Goal: Find specific page/section

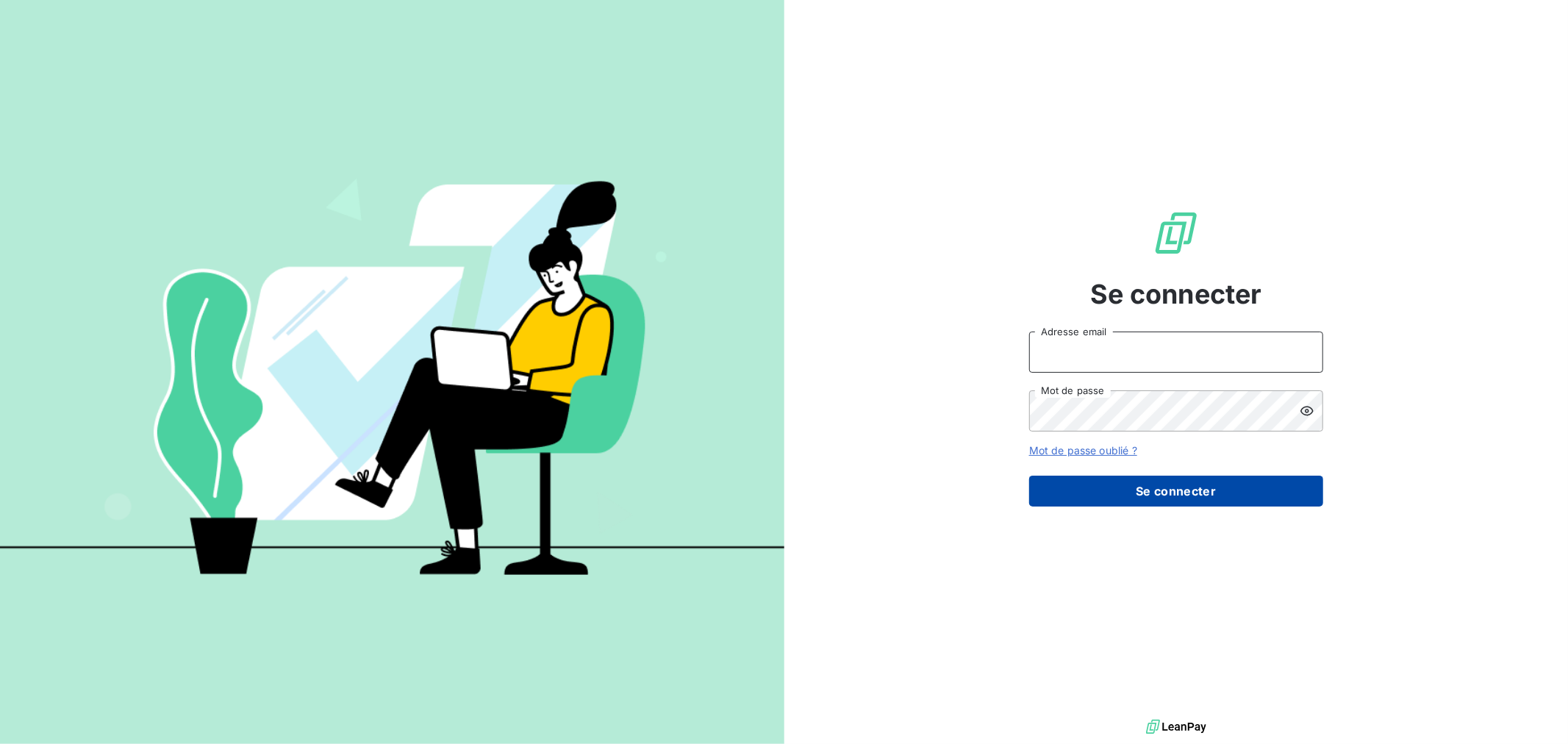
type input "[EMAIL_ADDRESS][DOMAIN_NAME]"
click at [1218, 503] on button "Se connecter" at bounding box center [1176, 490] width 294 height 31
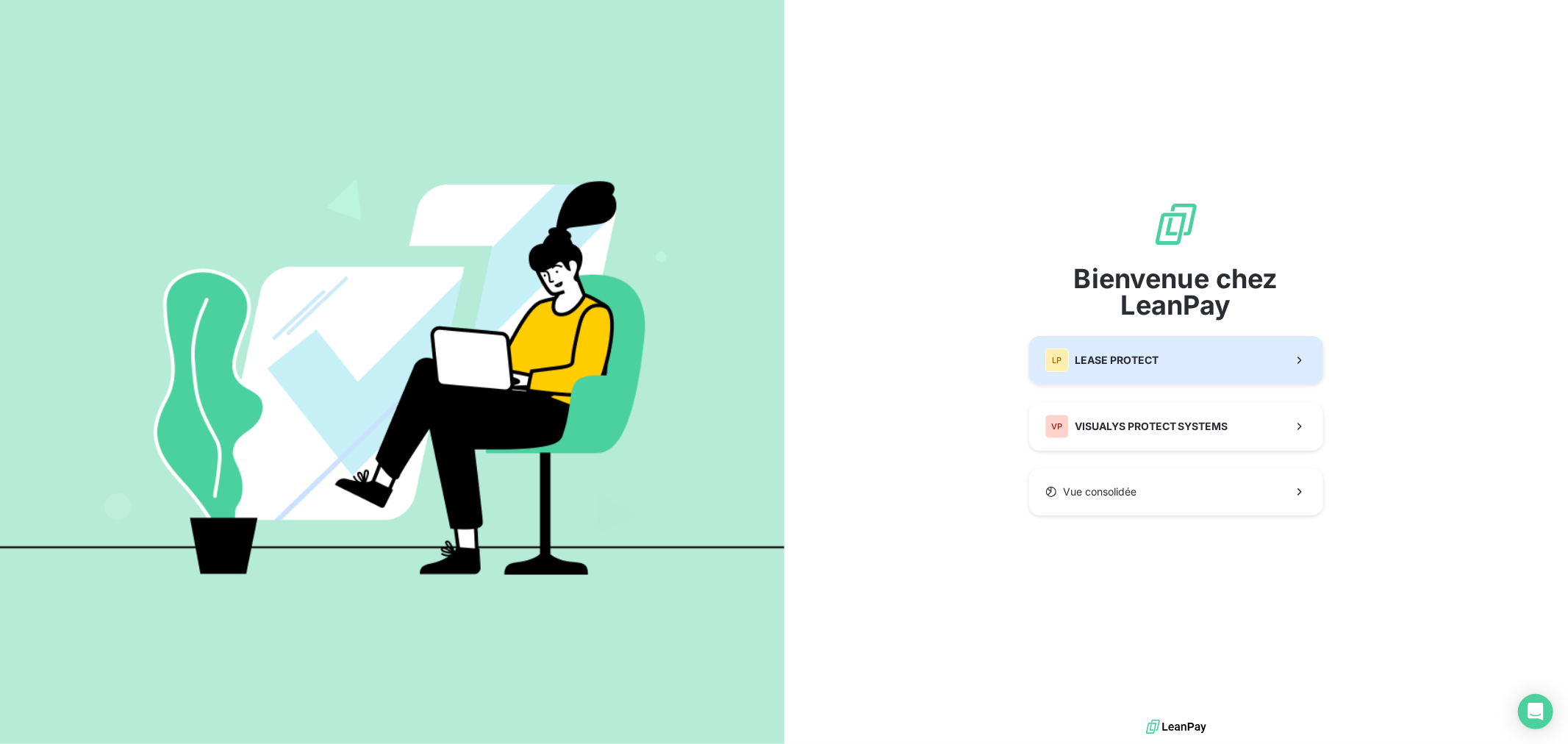
click at [1127, 350] on div "LP LEASE PROTECT" at bounding box center [1101, 359] width 113 height 23
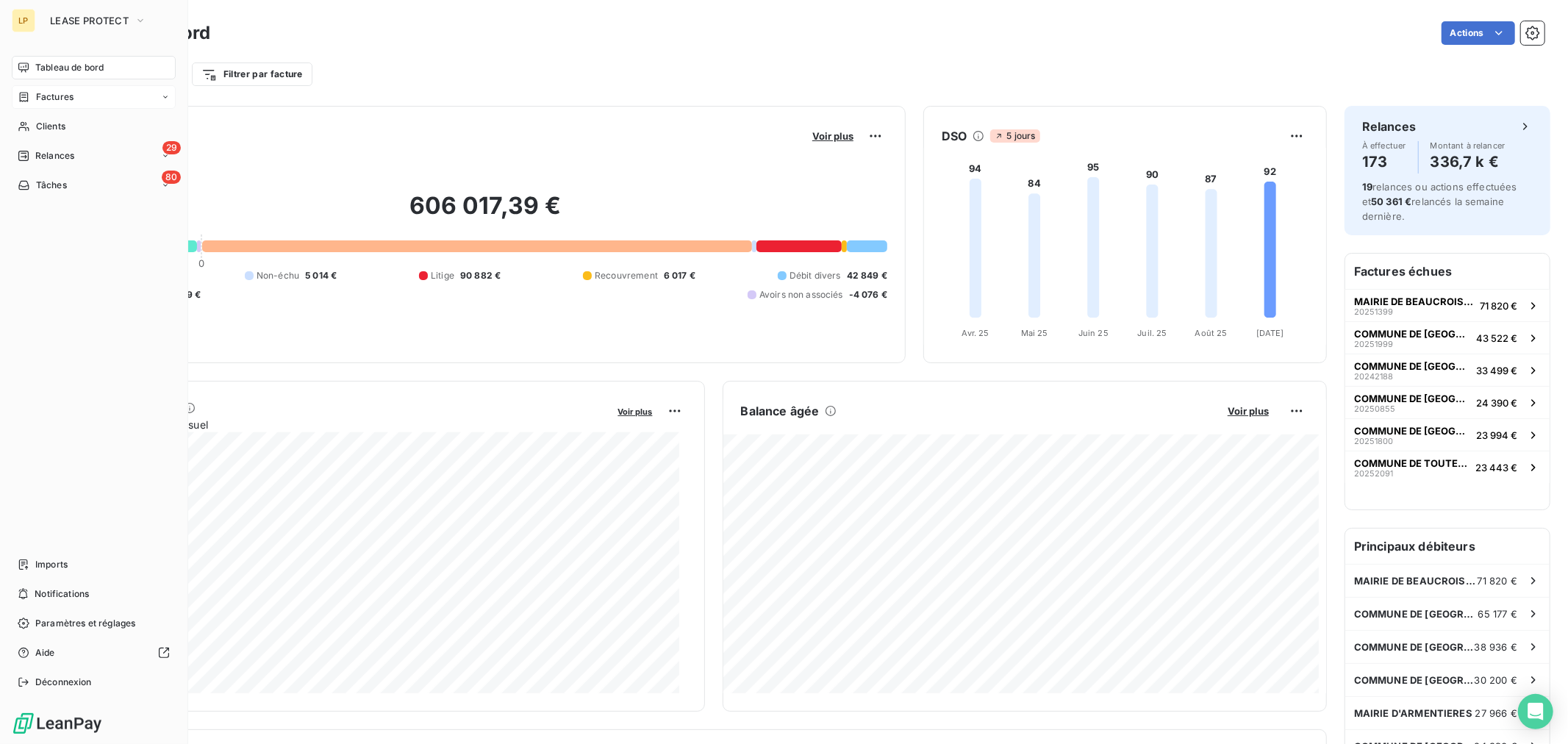
click at [105, 92] on div "Factures" at bounding box center [94, 97] width 164 height 23
click at [91, 116] on div "Factures" at bounding box center [102, 126] width 146 height 23
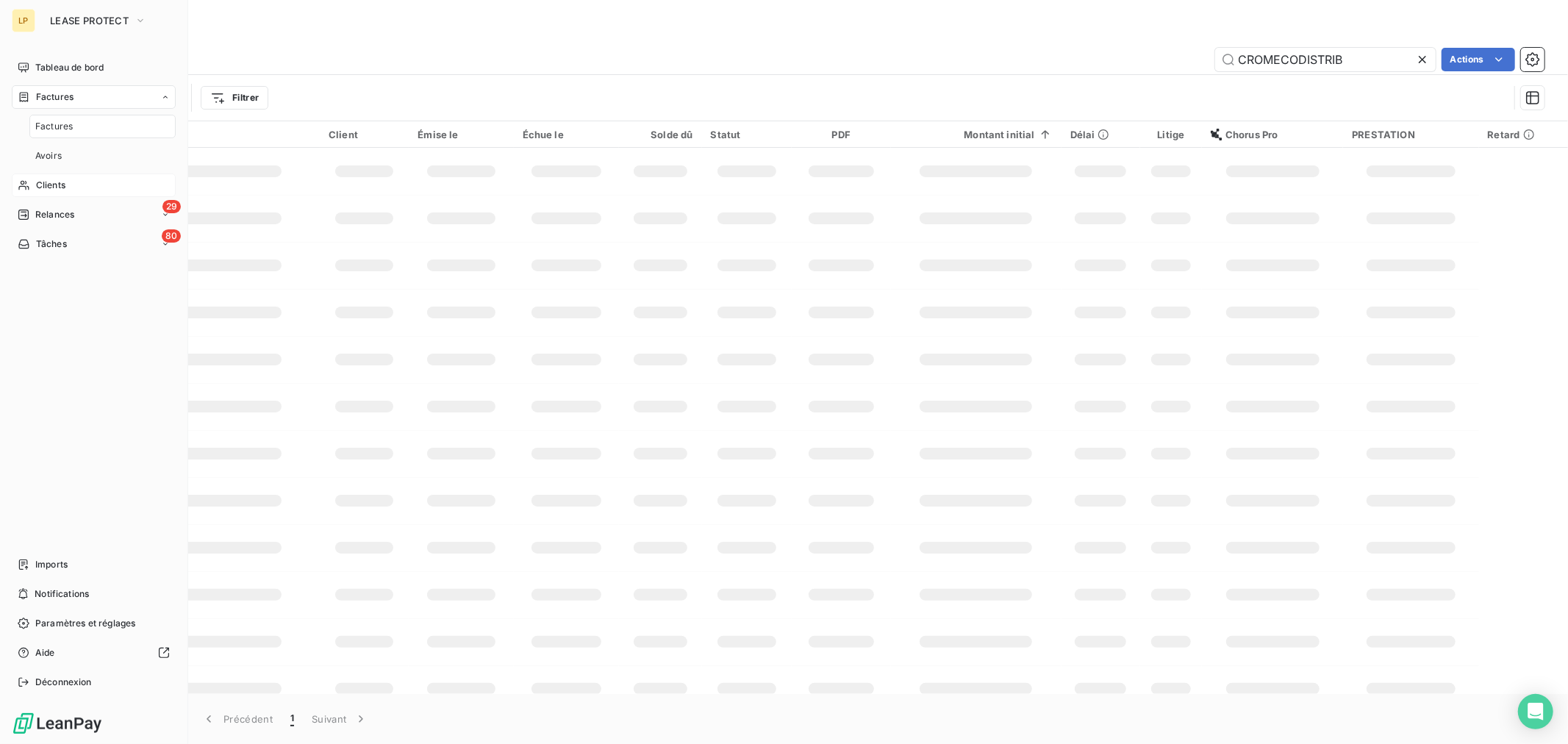
click at [66, 173] on div "Clients" at bounding box center [94, 184] width 164 height 23
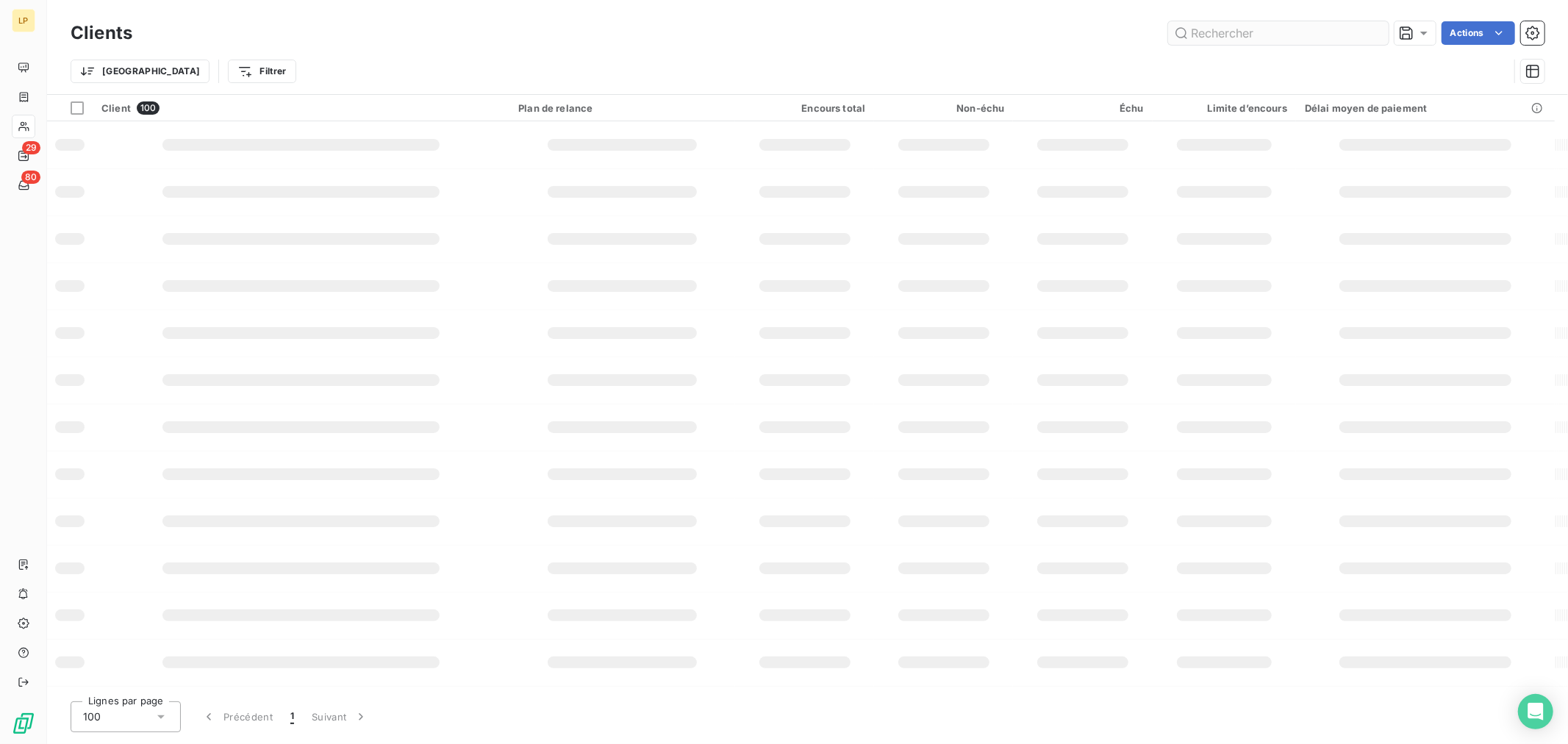
click at [1200, 29] on input "text" at bounding box center [1278, 32] width 221 height 23
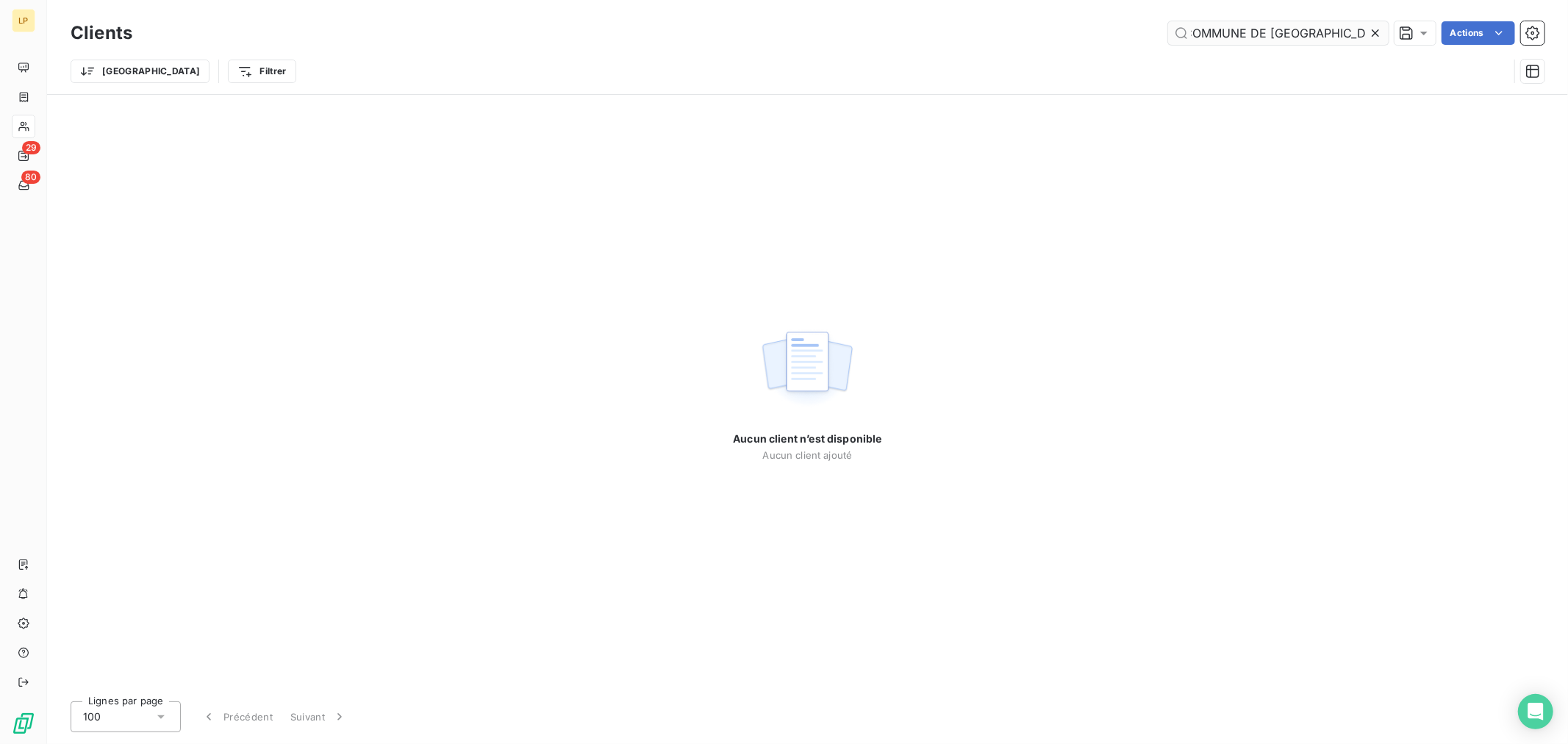
click at [1209, 34] on input "COMMUNE DE [GEOGRAPHIC_DATA]" at bounding box center [1278, 32] width 221 height 23
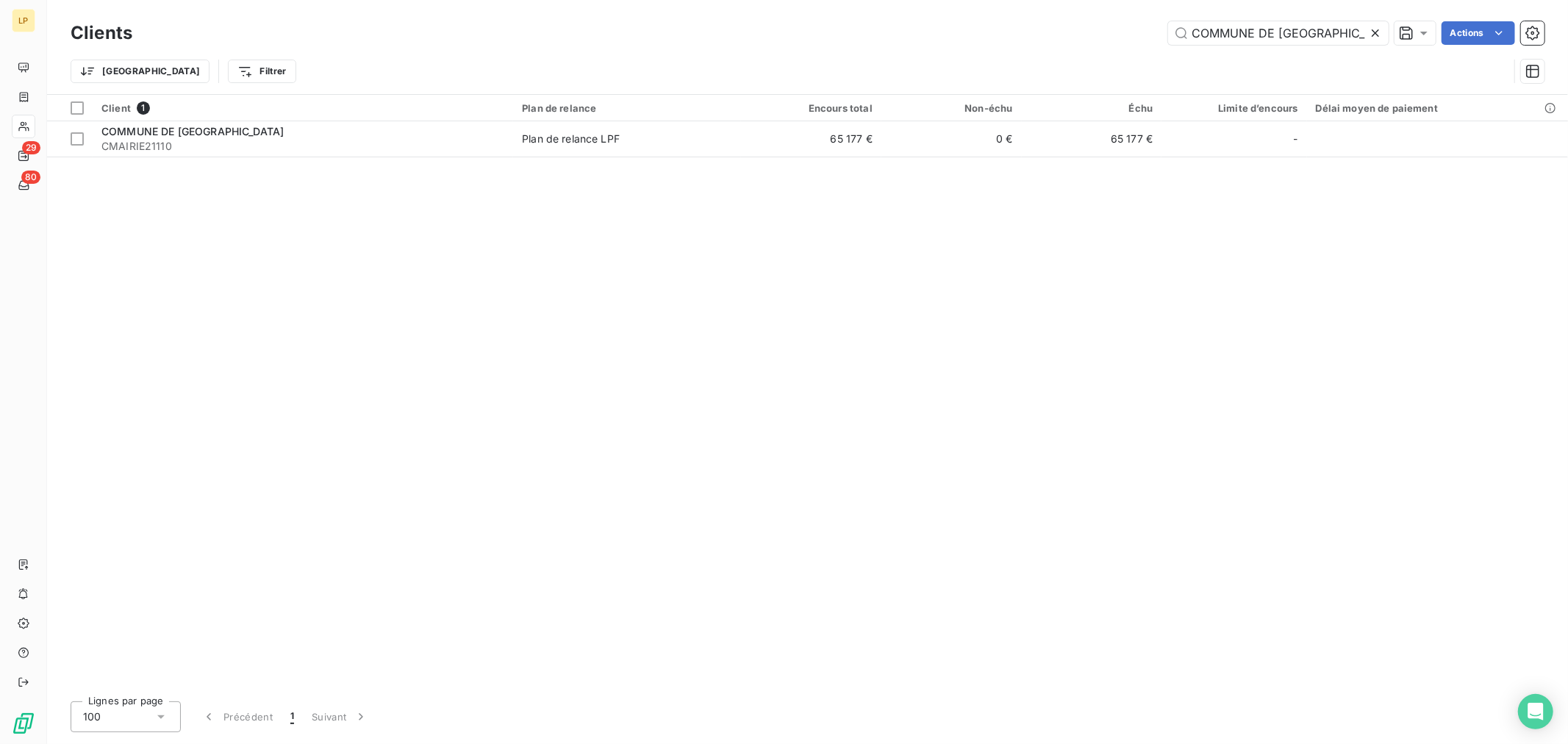
type input "COMMUNE DE [GEOGRAPHIC_DATA]"
click at [703, 164] on div "Client 1 Plan de relance Encours total Non-échu Échu Limite d’encours Délai moy…" at bounding box center [807, 392] width 1521 height 595
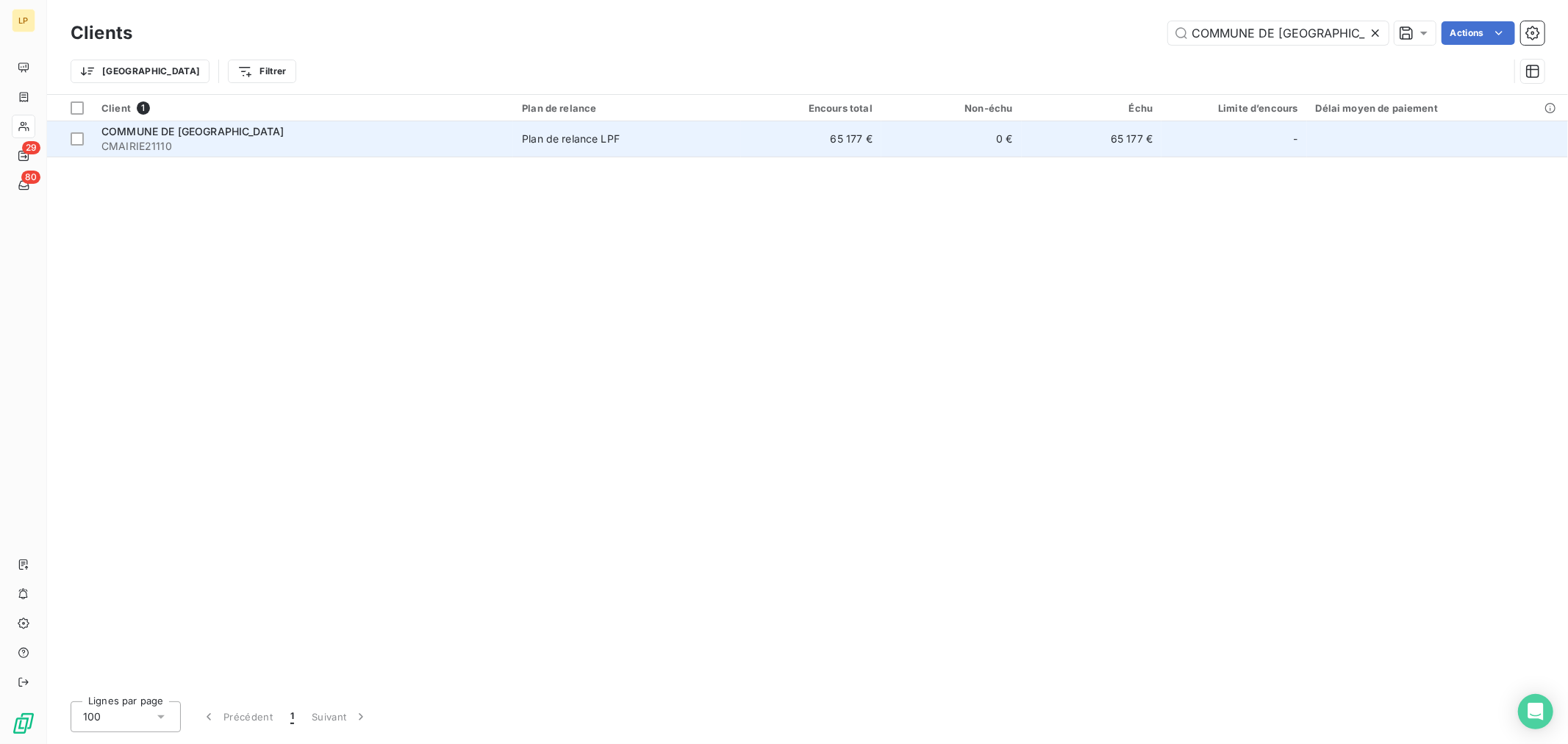
click at [726, 144] on span "Plan de relance LPF" at bounding box center [627, 139] width 210 height 15
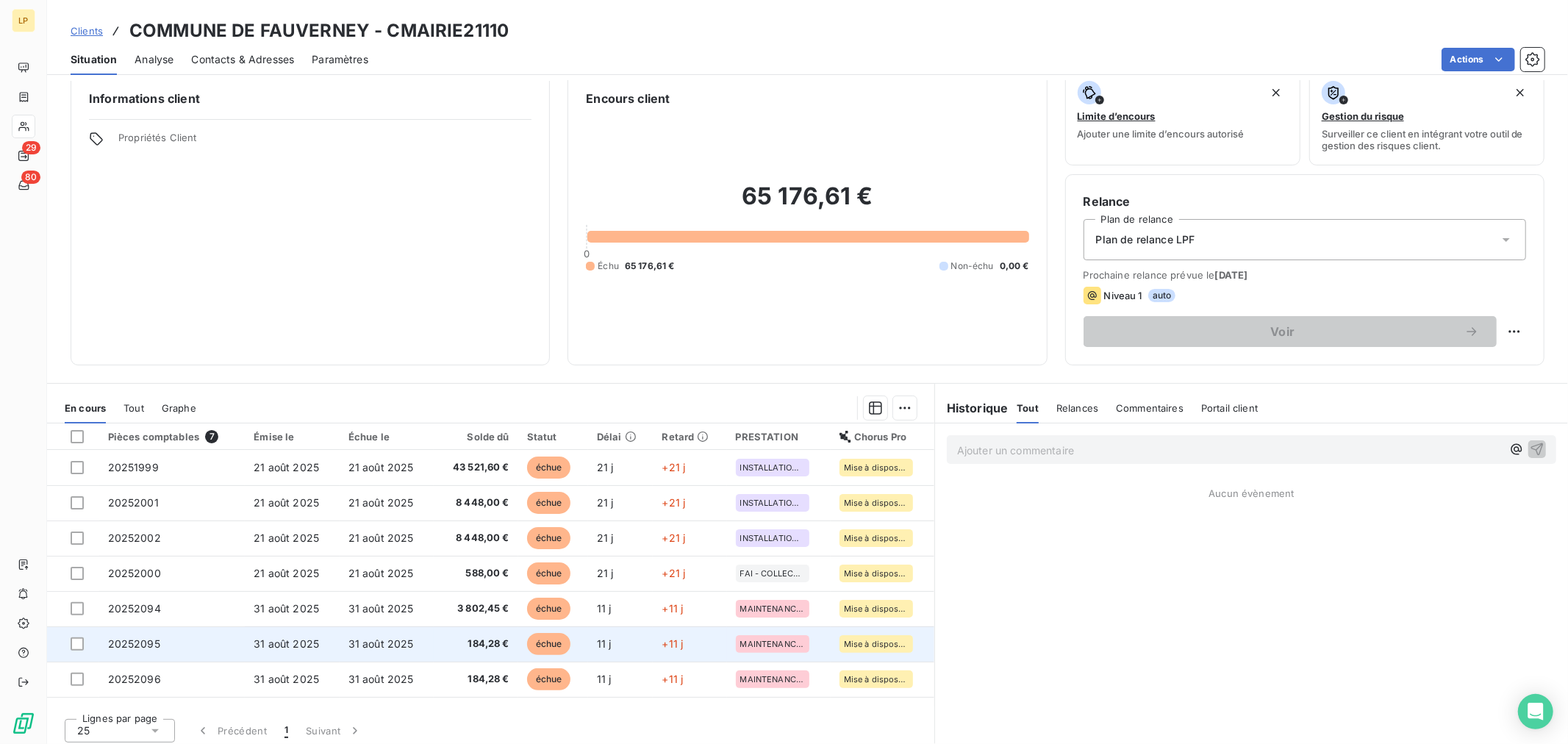
scroll to position [24, 0]
